Goal: Transaction & Acquisition: Purchase product/service

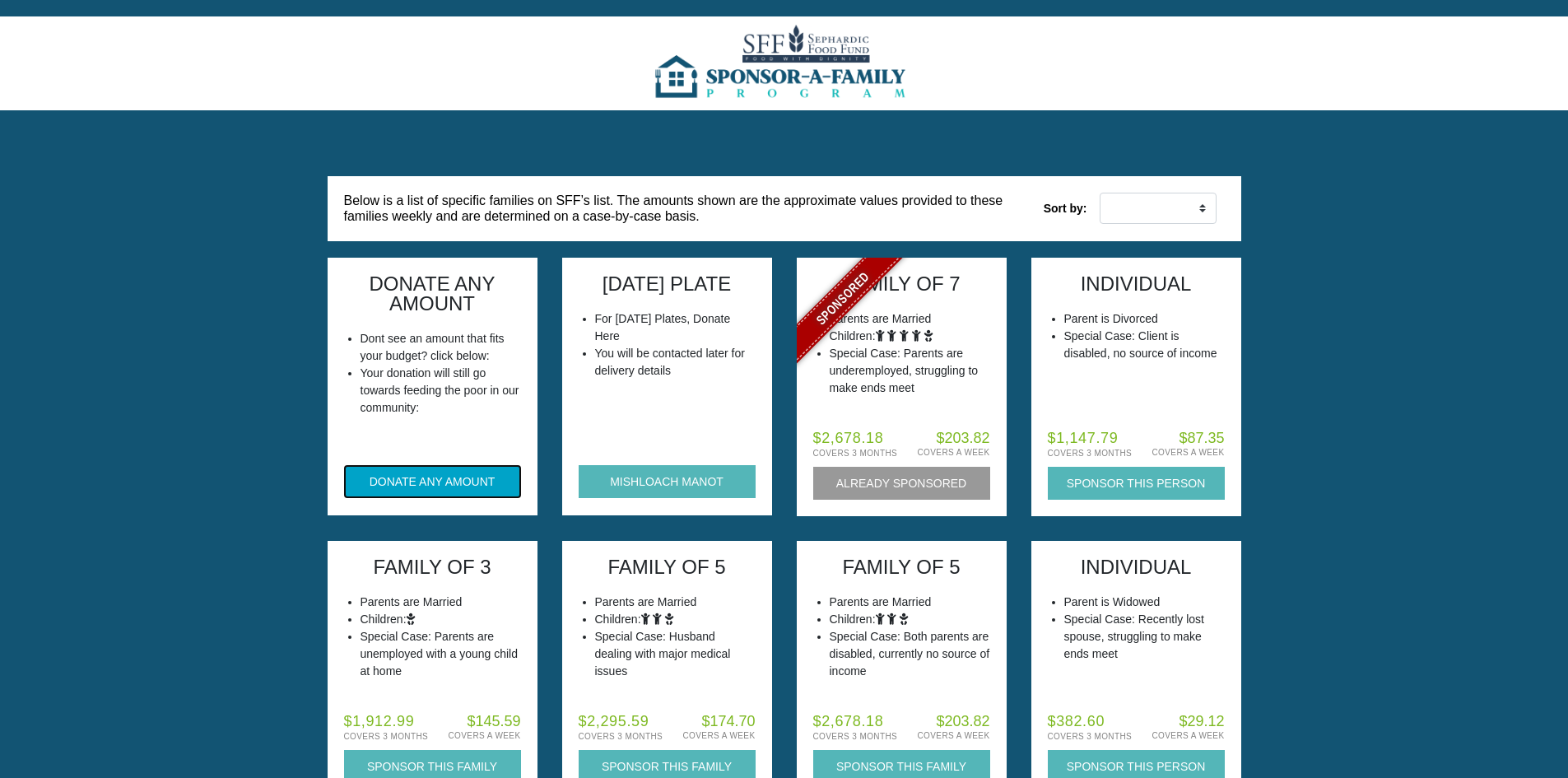
click at [429, 479] on button "DONATE ANY AMOUNT" at bounding box center [432, 482] width 177 height 33
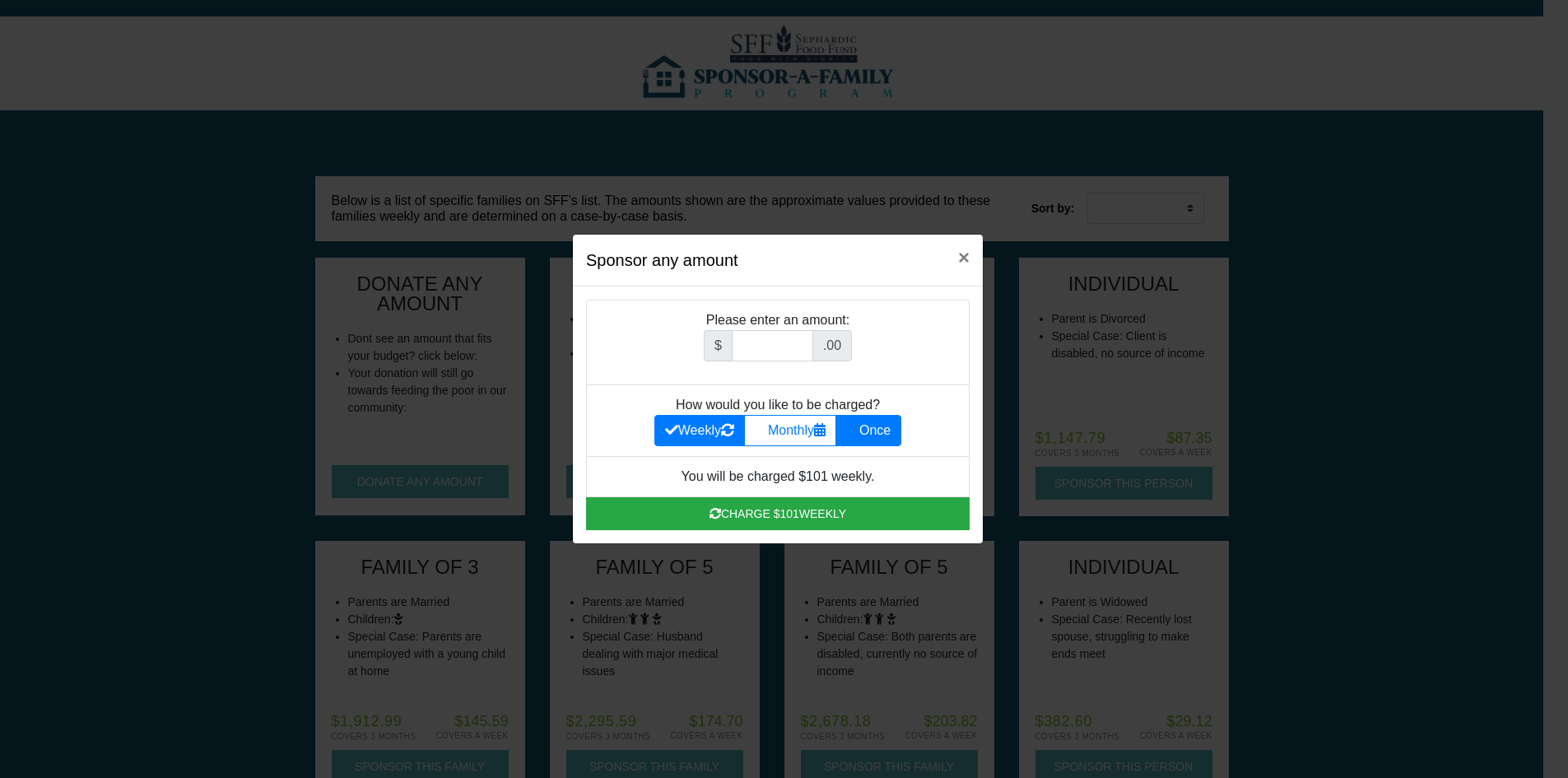
click at [870, 425] on label "Once" at bounding box center [868, 431] width 66 height 31
click at [856, 425] on input "Once" at bounding box center [851, 426] width 11 height 11
radio input "true"
click at [781, 348] on input "Amount (to the nearest dollar)" at bounding box center [772, 346] width 81 height 31
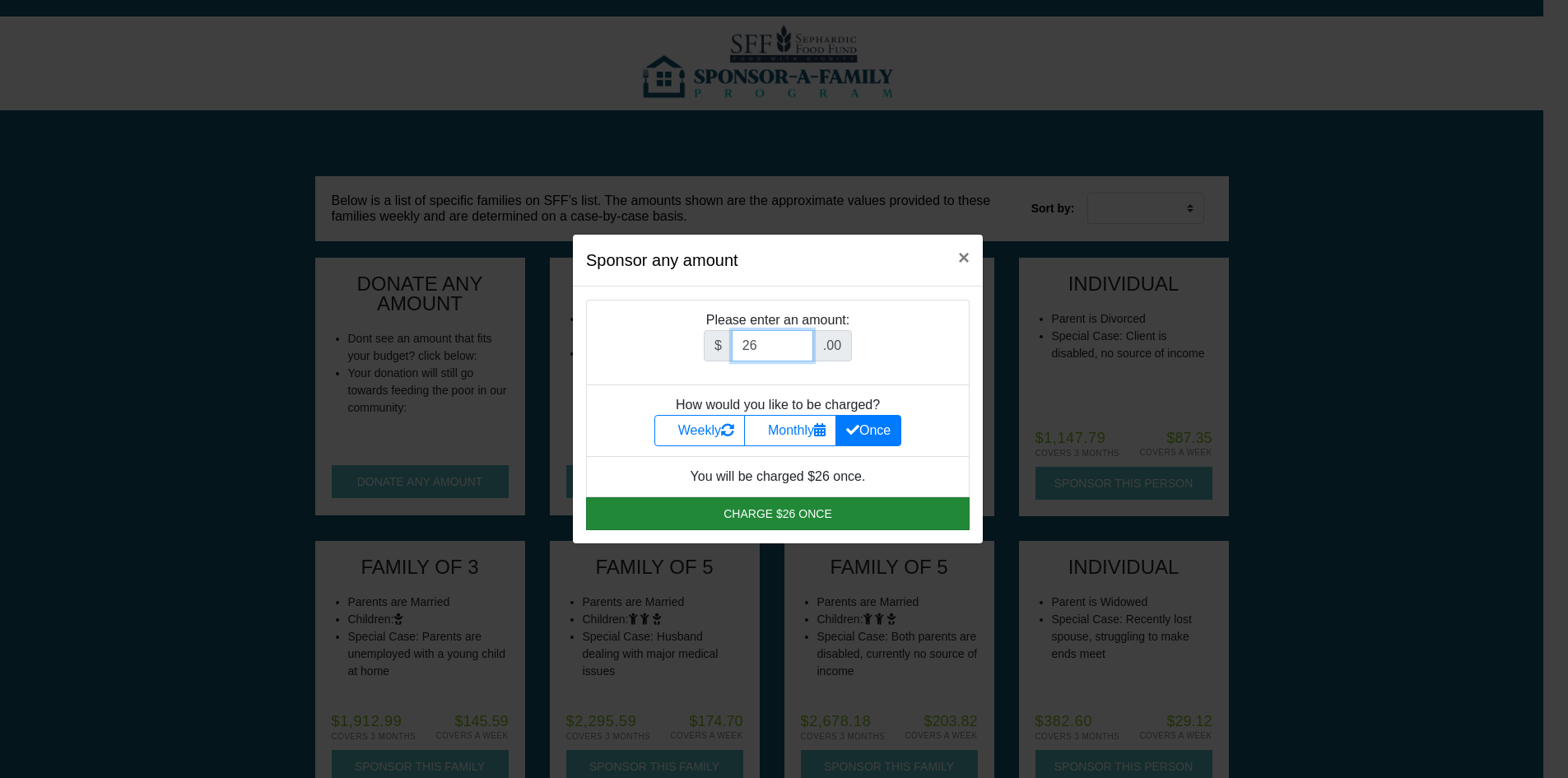
type input "26"
click at [782, 513] on button "Charge $26 once" at bounding box center [778, 513] width 384 height 33
